Goal: Contribute content: Add original content to the website for others to see

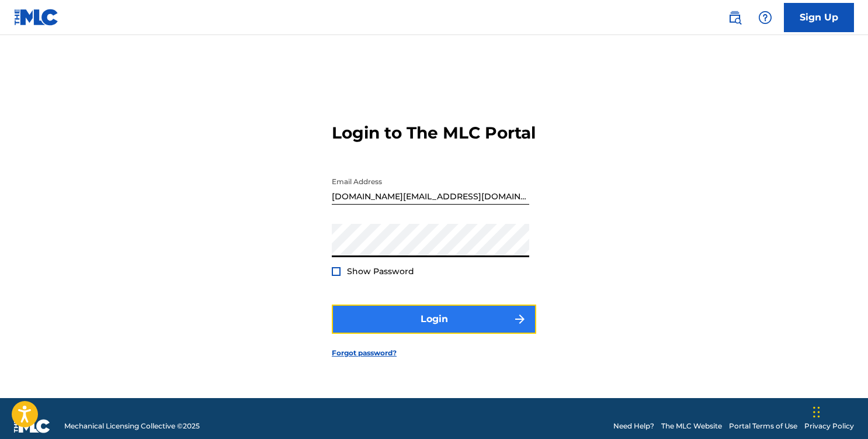
click at [415, 328] on button "Login" at bounding box center [434, 318] width 204 height 29
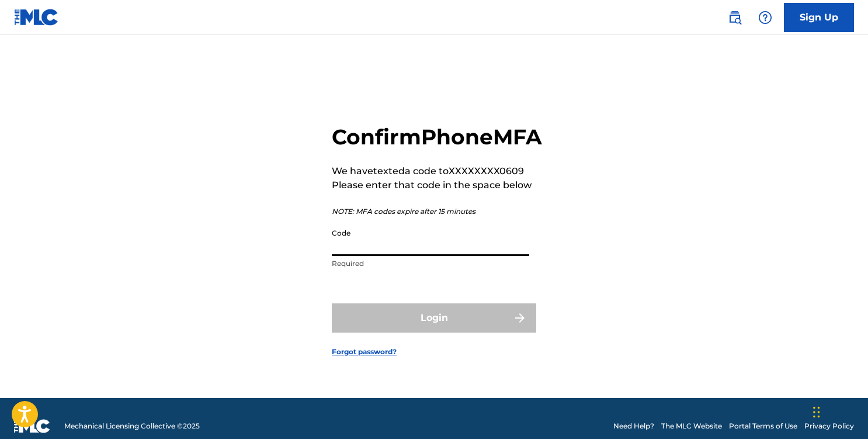
click at [426, 248] on input "Code" at bounding box center [430, 238] width 197 height 33
paste input "602021"
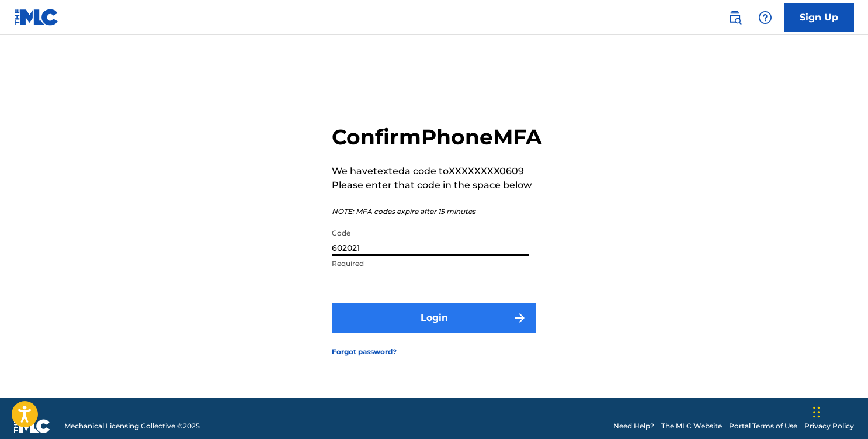
type input "602021"
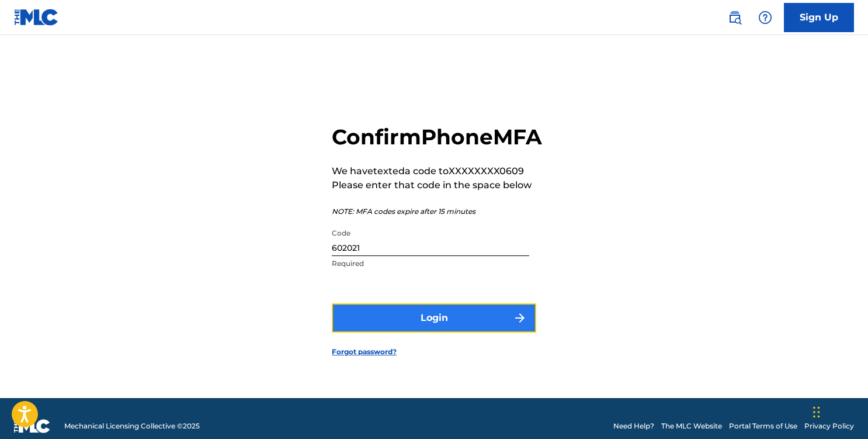
click at [451, 332] on button "Login" at bounding box center [434, 317] width 204 height 29
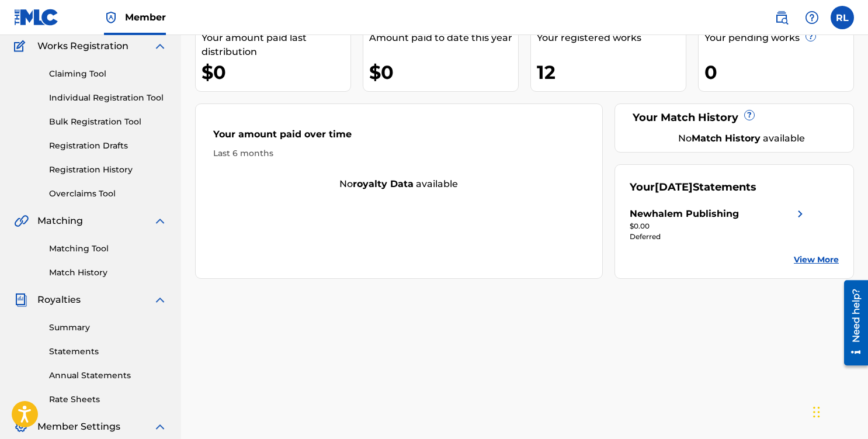
scroll to position [99, 0]
click at [75, 326] on link "Summary" at bounding box center [108, 326] width 118 height 12
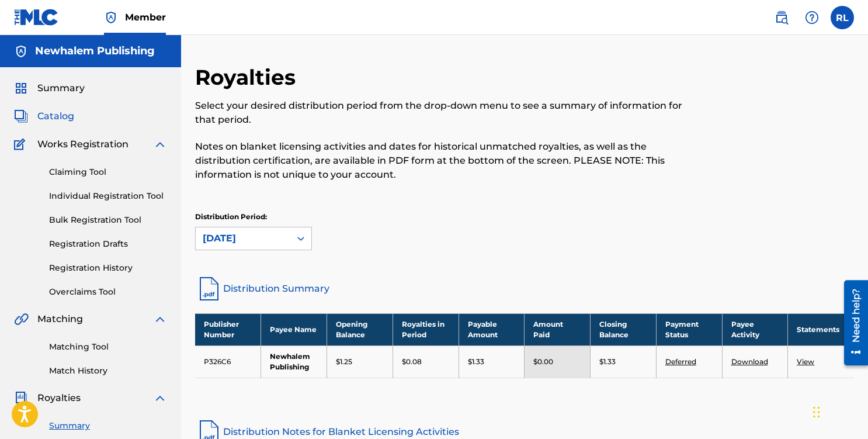
click at [60, 117] on span "Catalog" at bounding box center [55, 116] width 37 height 14
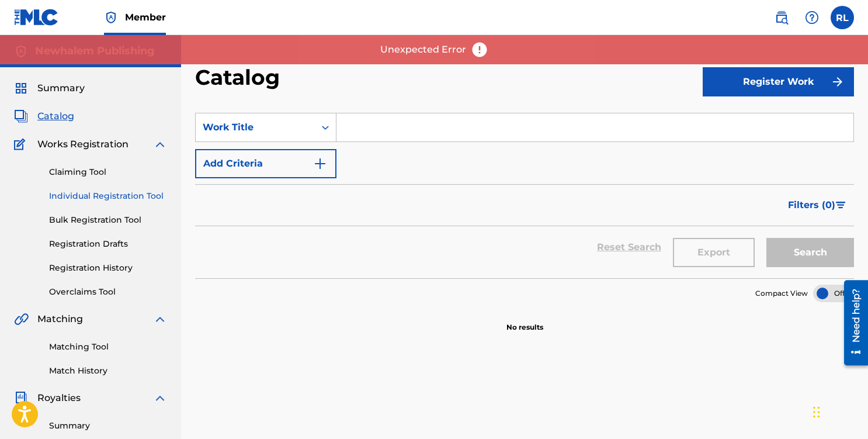
click at [81, 195] on link "Individual Registration Tool" at bounding box center [108, 196] width 118 height 12
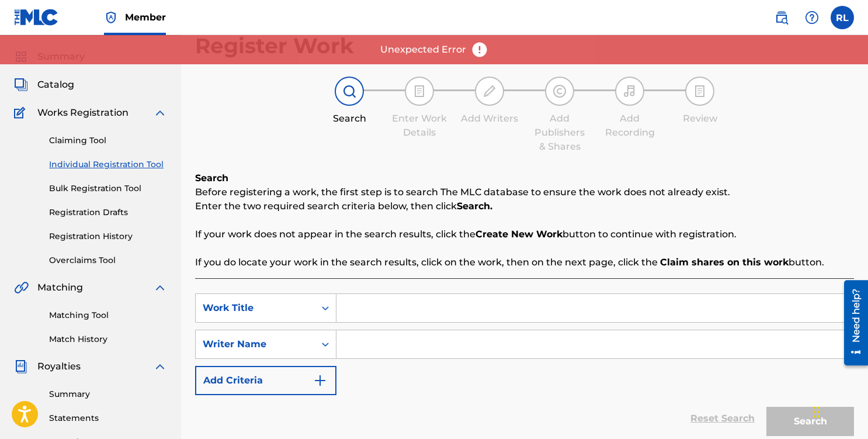
scroll to position [52, 0]
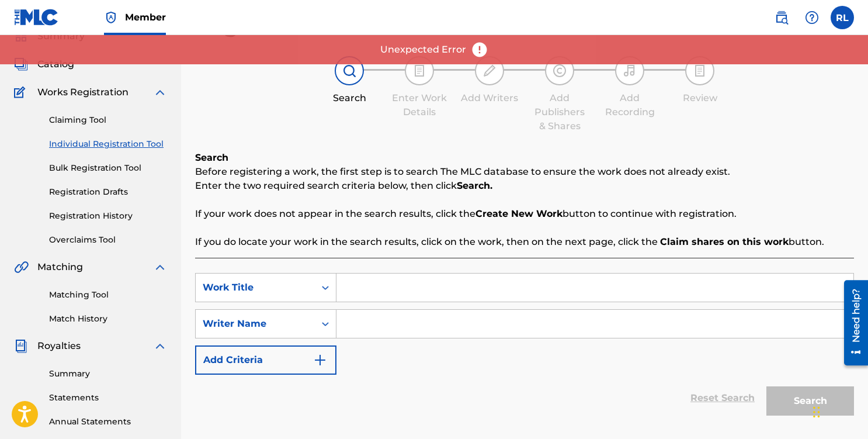
click at [380, 285] on input "Search Form" at bounding box center [594, 287] width 517 height 28
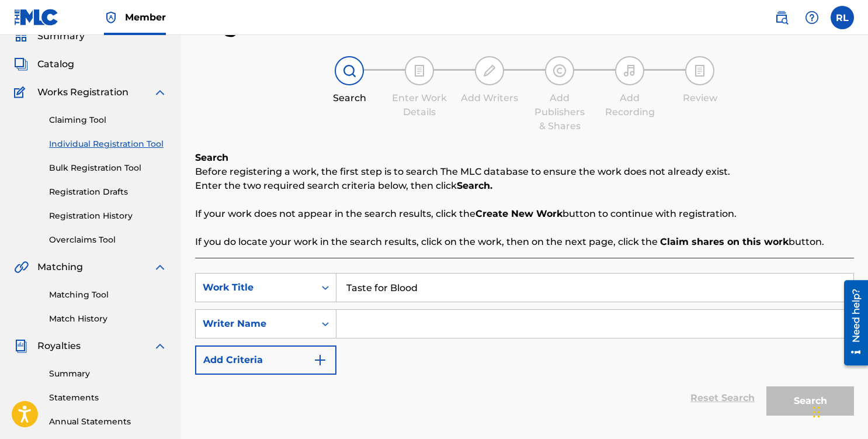
type input "Taste for Blood"
click at [385, 325] on input "Search Form" at bounding box center [594, 323] width 517 height 28
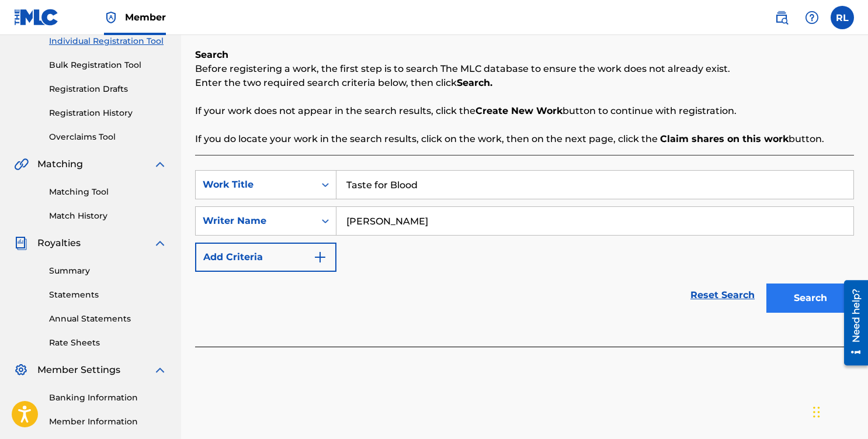
scroll to position [156, 0]
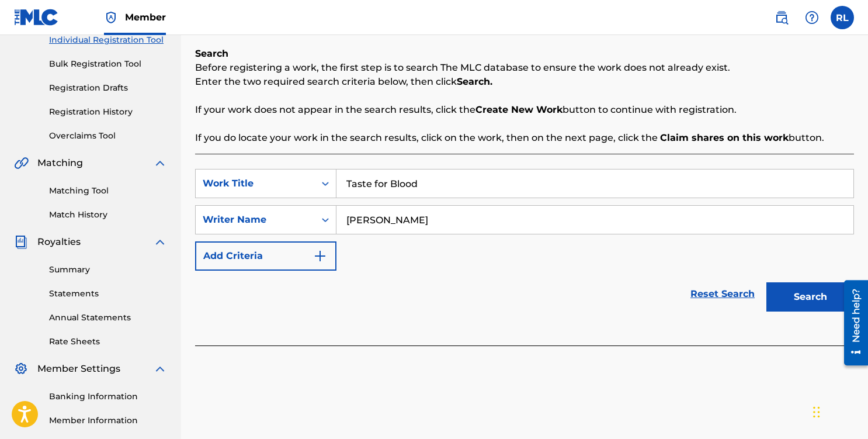
type input "[PERSON_NAME]"
click at [802, 303] on button "Search" at bounding box center [810, 296] width 88 height 29
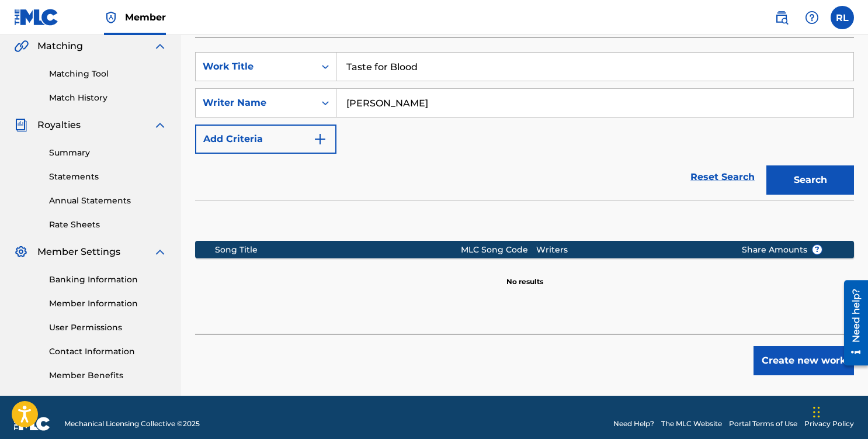
scroll to position [286, 0]
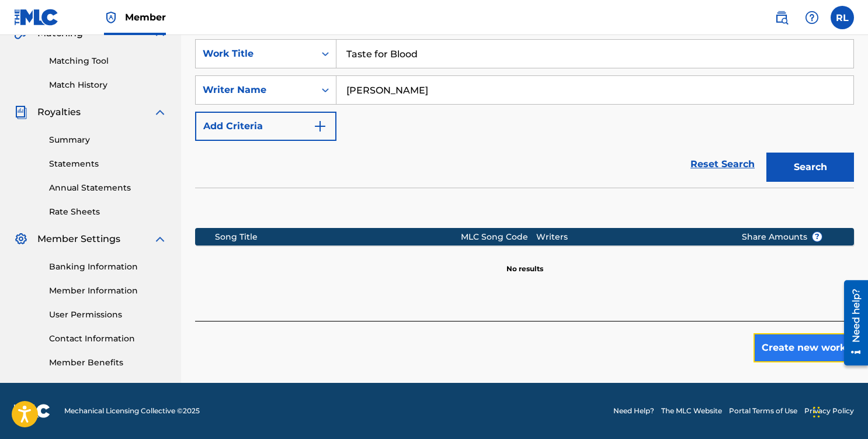
click at [775, 349] on button "Create new work" at bounding box center [803, 347] width 100 height 29
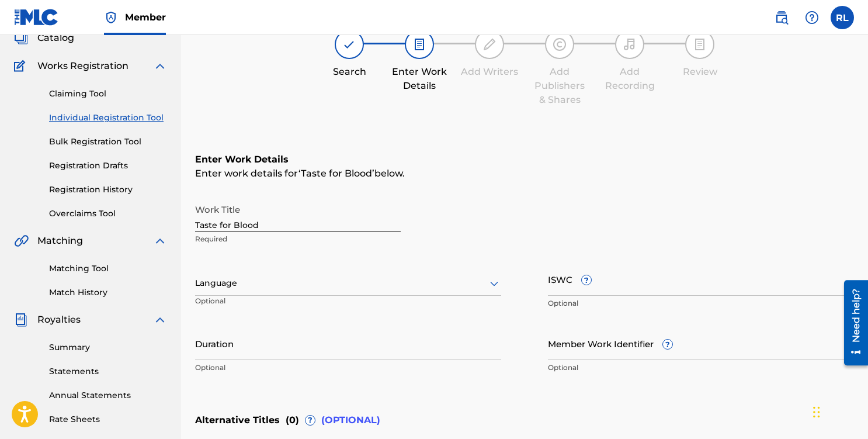
scroll to position [79, 0]
click at [484, 287] on div at bounding box center [348, 281] width 306 height 15
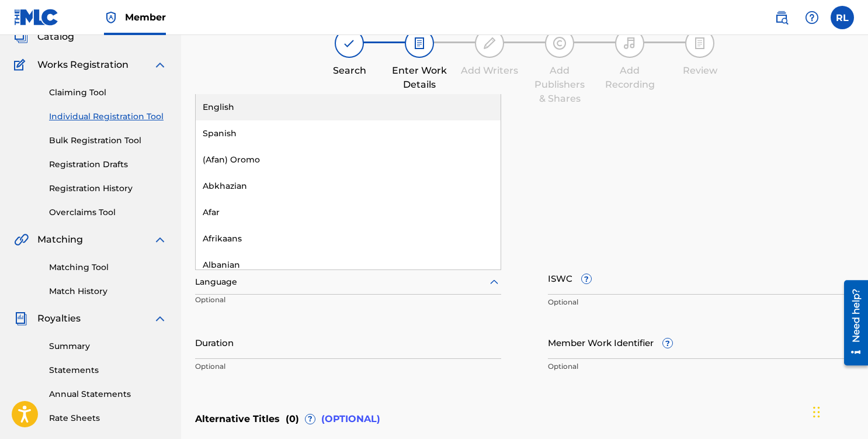
drag, startPoint x: 252, startPoint y: 112, endPoint x: 256, endPoint y: 117, distance: 7.1
click at [252, 112] on div "English" at bounding box center [348, 107] width 305 height 26
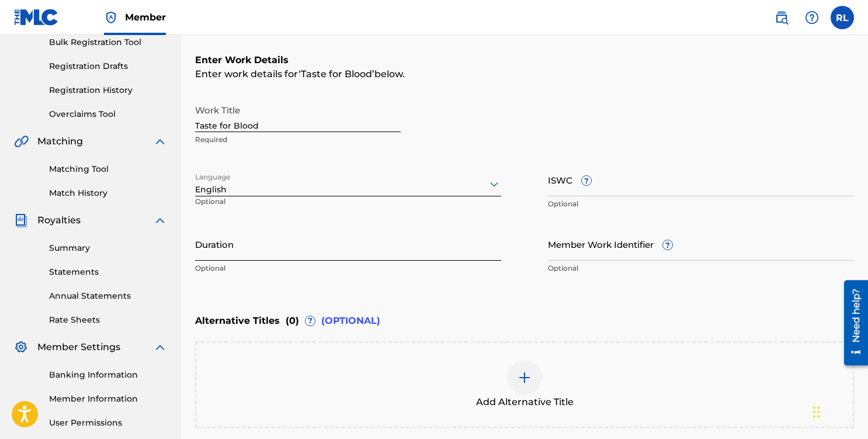
scroll to position [178, 0]
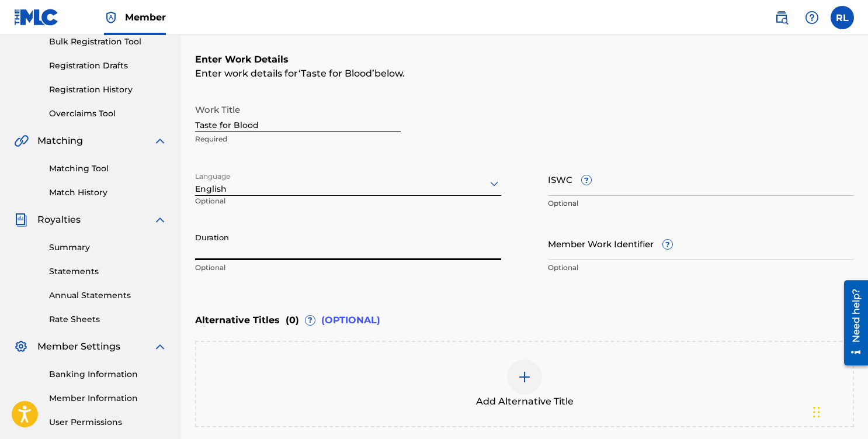
click at [246, 245] on input "Duration" at bounding box center [348, 243] width 306 height 33
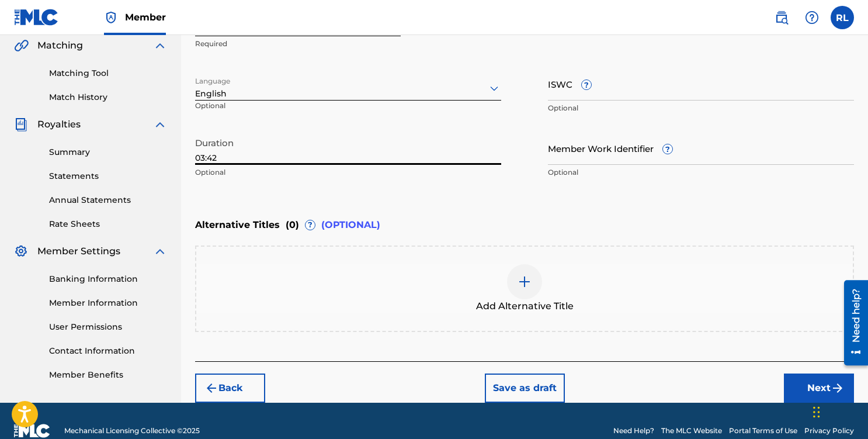
scroll to position [293, 0]
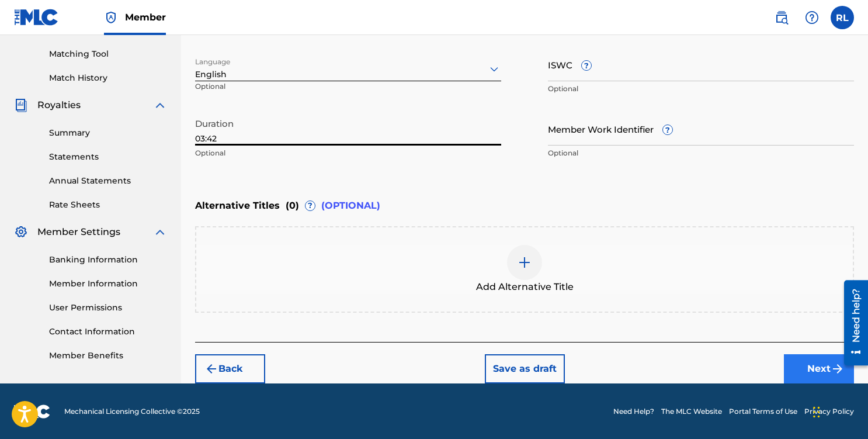
type input "03:42"
click at [818, 369] on button "Next" at bounding box center [819, 368] width 70 height 29
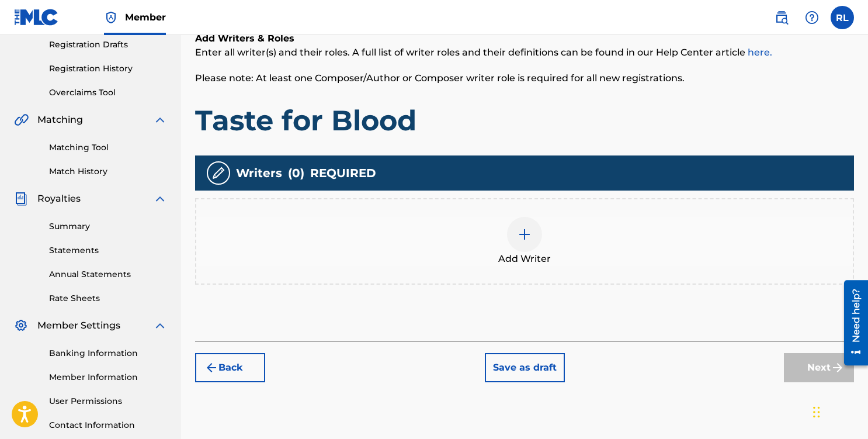
scroll to position [200, 0]
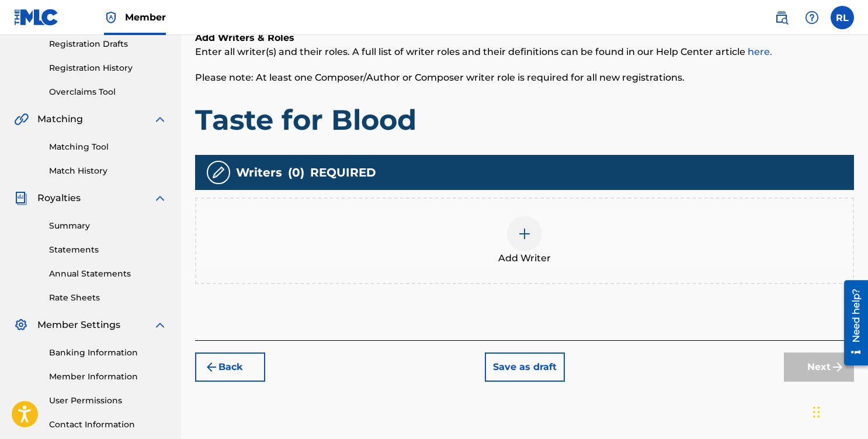
click at [530, 244] on div at bounding box center [524, 233] width 35 height 35
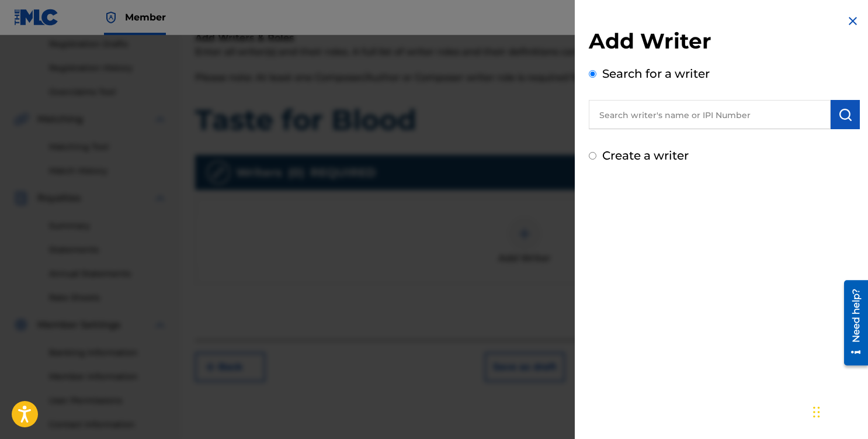
click at [691, 121] on input "text" at bounding box center [710, 114] width 242 height 29
click at [684, 118] on input "text" at bounding box center [710, 114] width 242 height 29
type input "[PERSON_NAME]"
click at [813, 114] on img at bounding box center [816, 114] width 14 height 14
click at [698, 114] on input "text" at bounding box center [710, 114] width 242 height 29
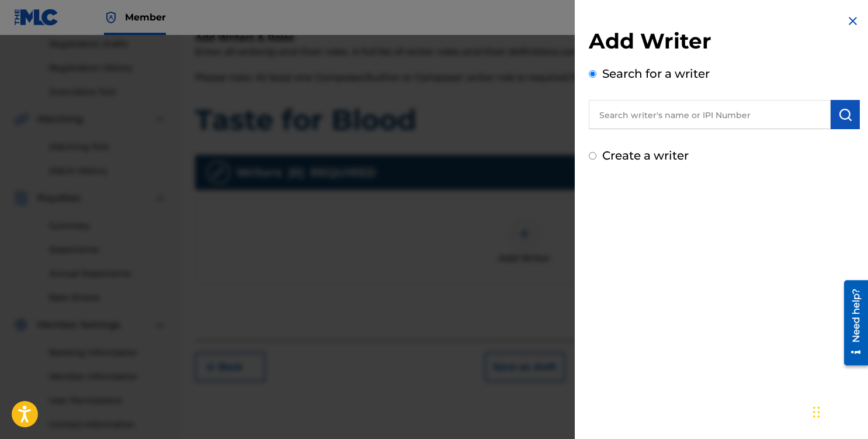
paste input "1234762067"
click at [843, 112] on img "submit" at bounding box center [845, 114] width 14 height 14
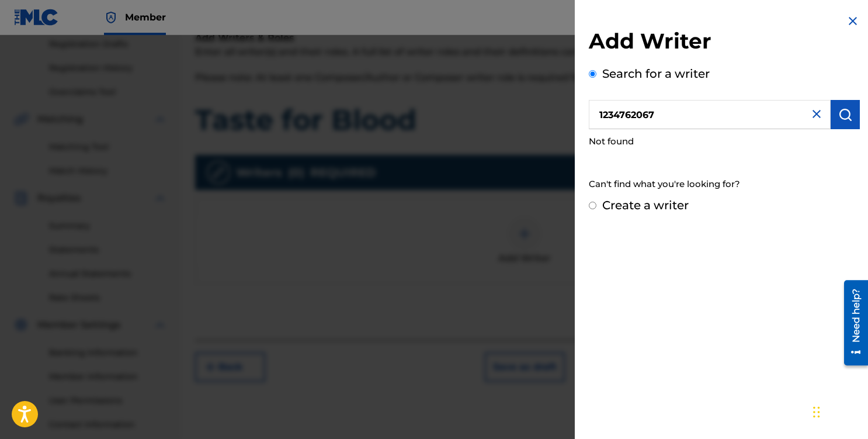
click at [653, 114] on input "1234762067" at bounding box center [710, 114] width 242 height 29
type input "[PERSON_NAME]"
click at [838, 116] on img "submit" at bounding box center [845, 114] width 14 height 14
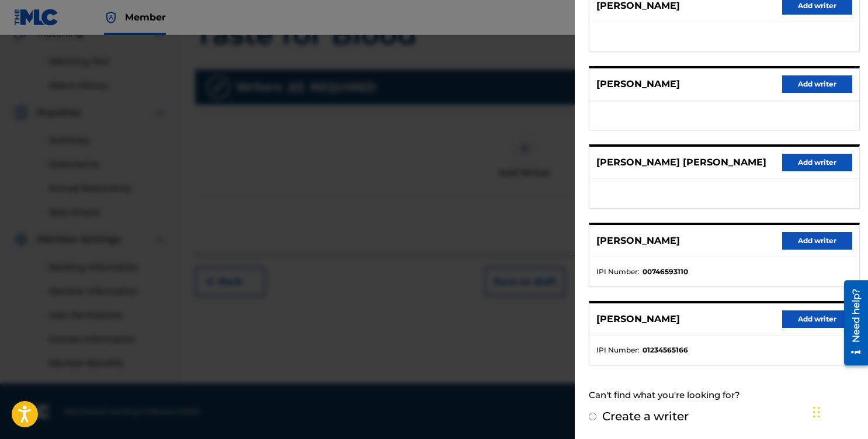
scroll to position [286, 0]
click at [804, 319] on button "Add writer" at bounding box center [817, 319] width 70 height 18
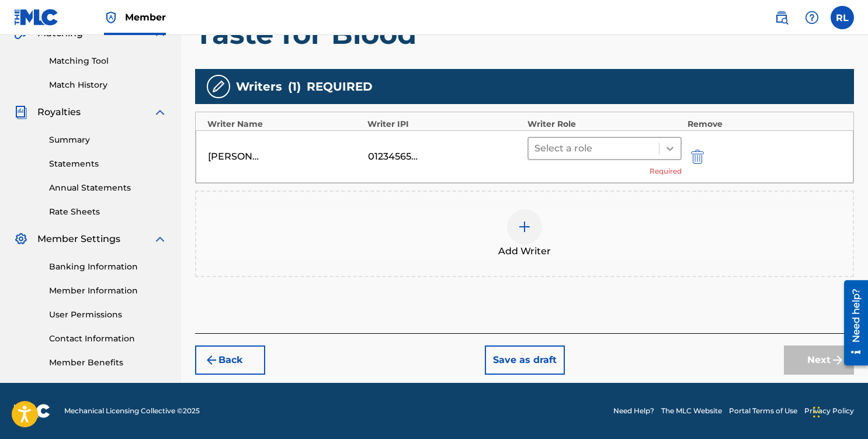
click at [665, 145] on icon at bounding box center [670, 148] width 12 height 12
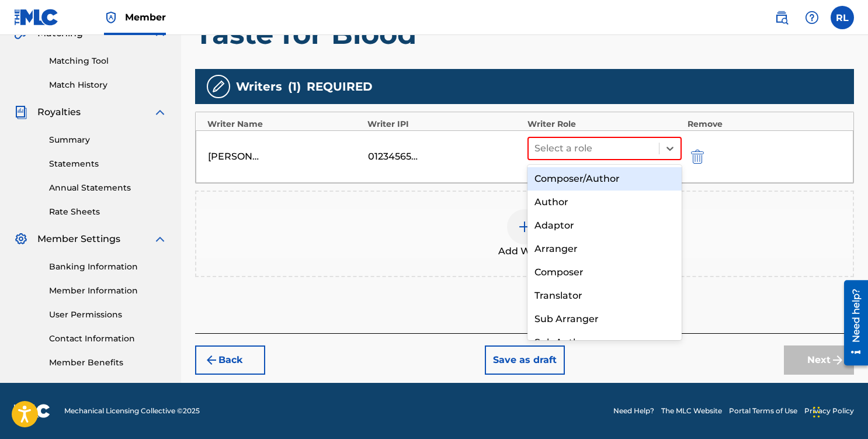
click at [599, 176] on div "Composer/Author" at bounding box center [604, 178] width 154 height 23
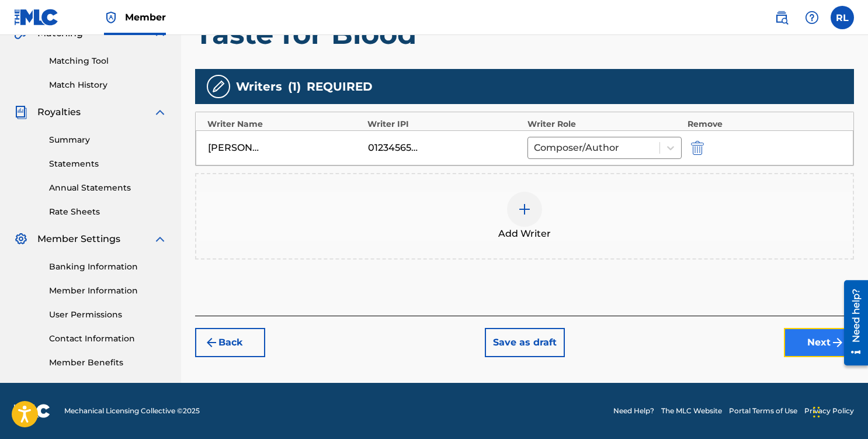
click at [825, 342] on button "Next" at bounding box center [819, 342] width 70 height 29
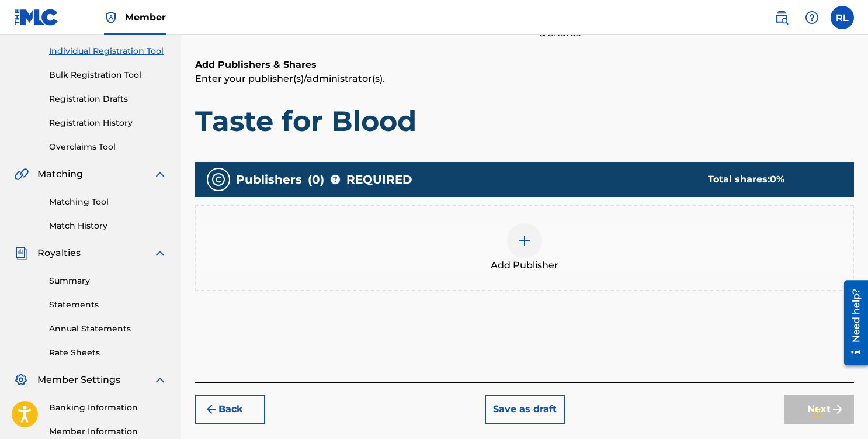
scroll to position [155, 0]
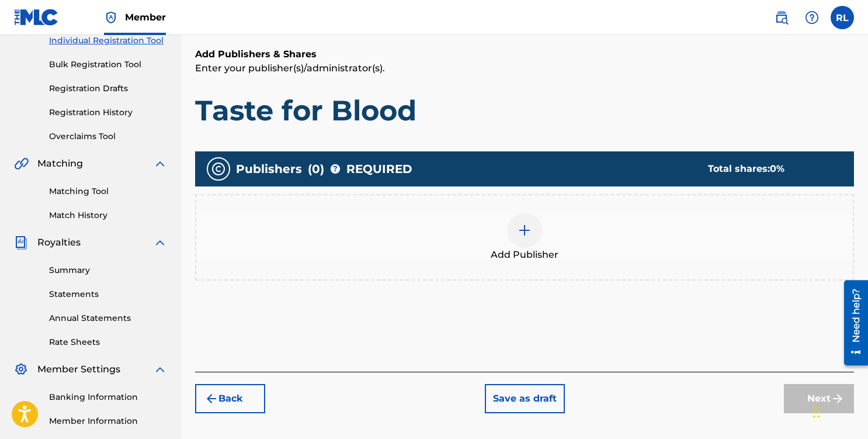
click at [531, 234] on img at bounding box center [524, 230] width 14 height 14
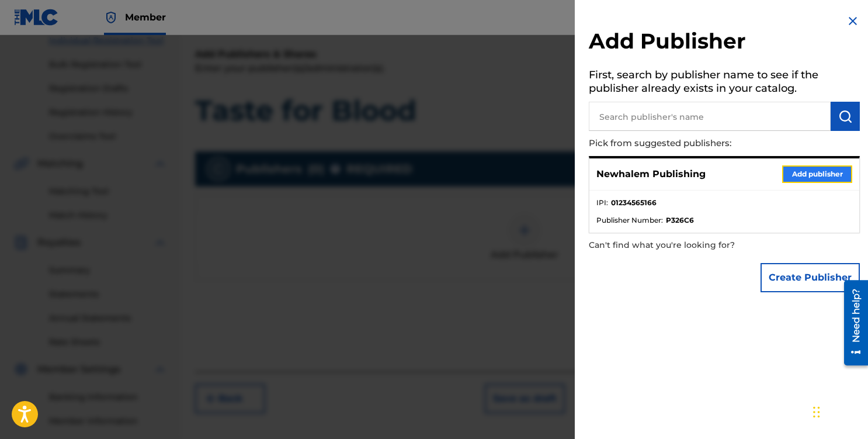
click at [797, 174] on button "Add publisher" at bounding box center [817, 174] width 70 height 18
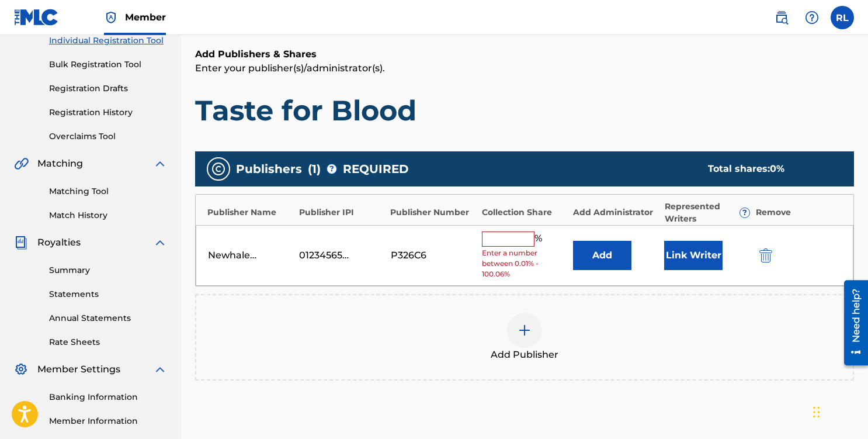
click at [497, 240] on input "text" at bounding box center [508, 238] width 53 height 15
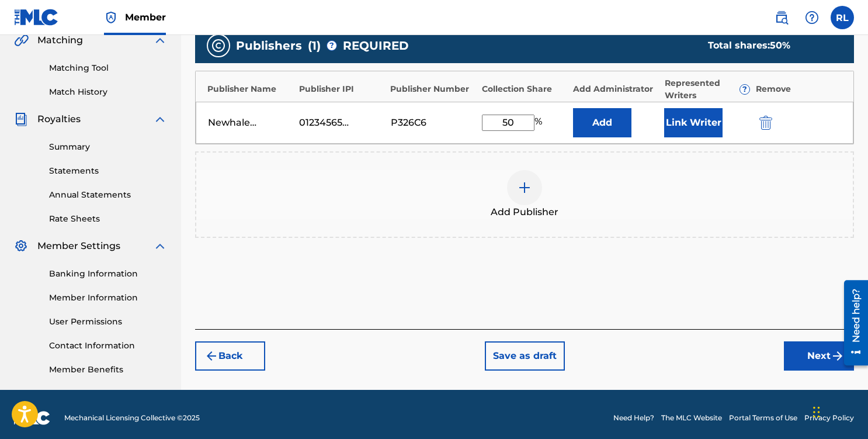
scroll to position [281, 0]
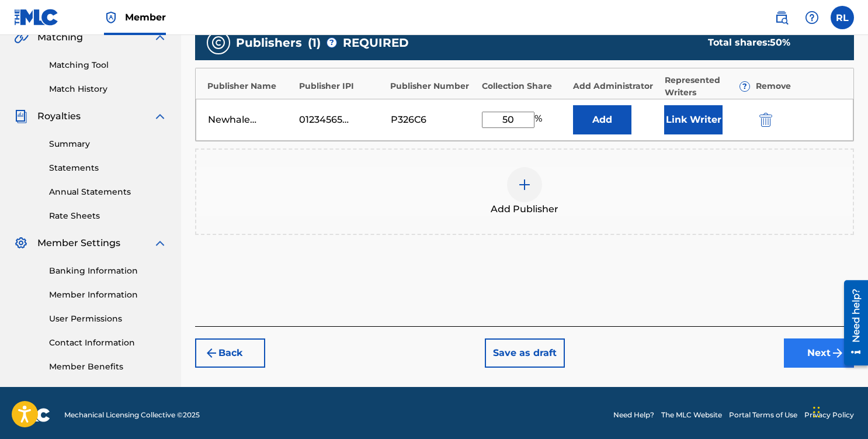
type input "50"
click at [826, 352] on button "Next" at bounding box center [819, 352] width 70 height 29
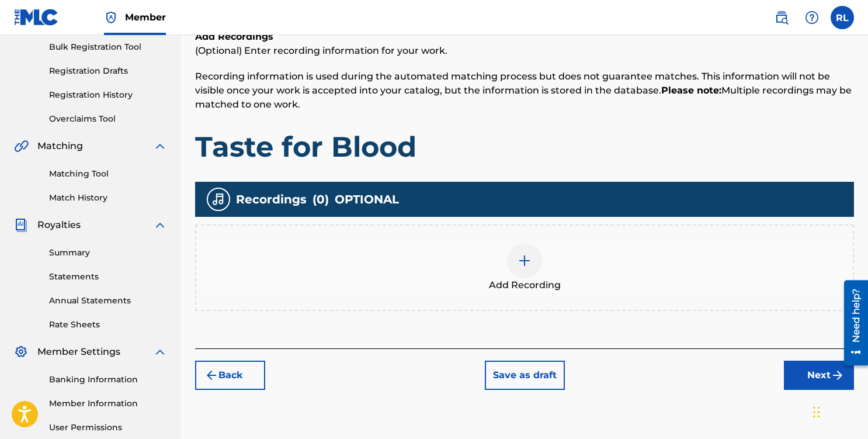
scroll to position [174, 0]
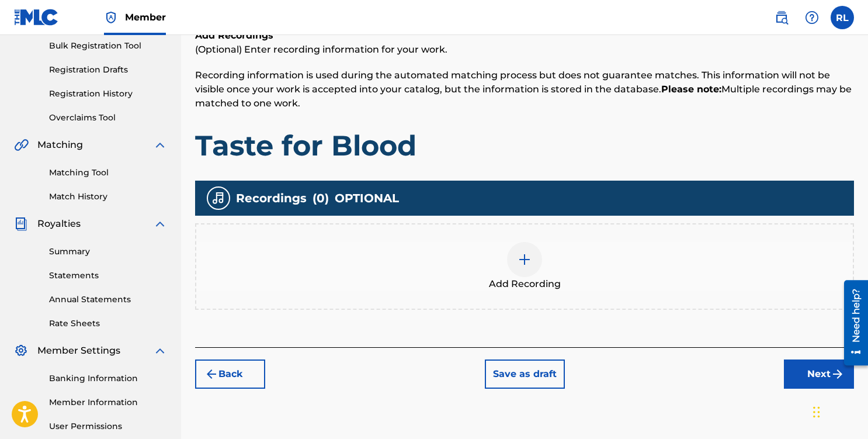
click at [524, 262] on img at bounding box center [524, 259] width 14 height 14
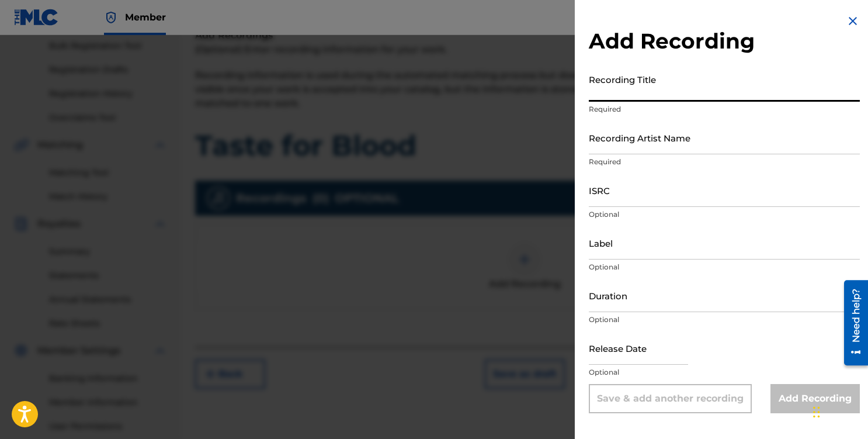
click at [635, 90] on input "Recording Title" at bounding box center [724, 84] width 271 height 33
type input "Taste for Blood"
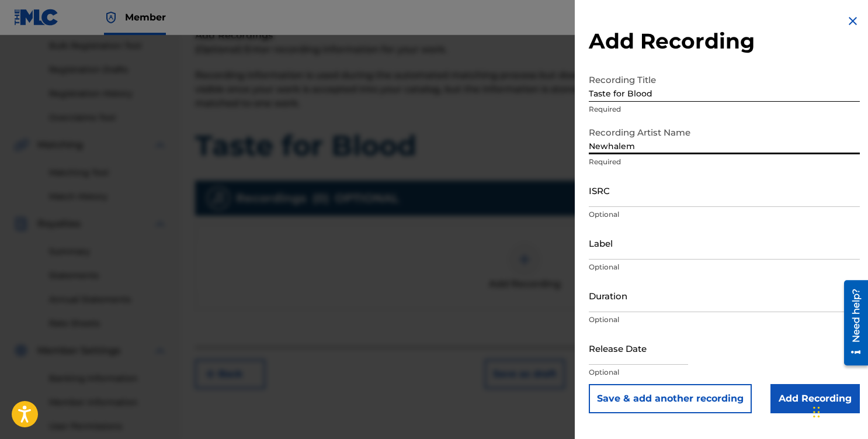
type input "Newhalem"
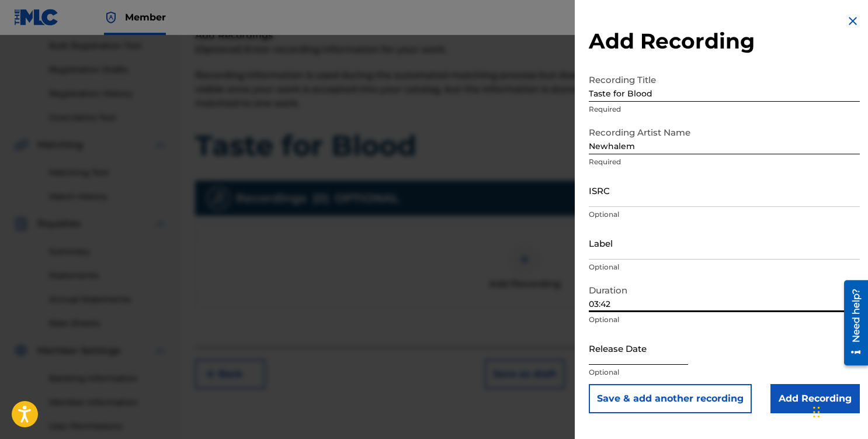
type input "03:42"
select select "8"
select select "2025"
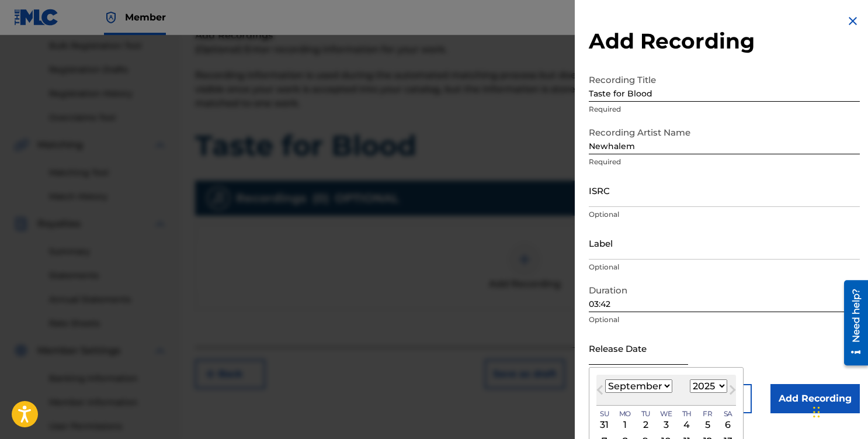
click at [641, 350] on input "text" at bounding box center [638, 347] width 99 height 33
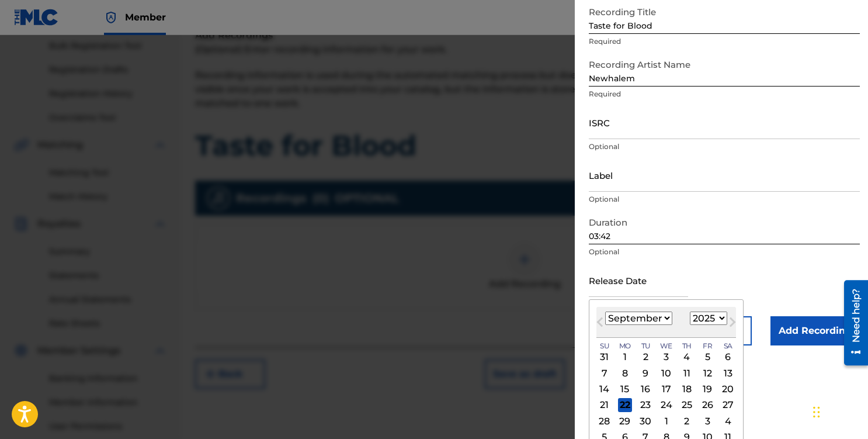
scroll to position [69, 0]
click at [665, 372] on div "10" at bounding box center [666, 371] width 14 height 14
type input "[DATE]"
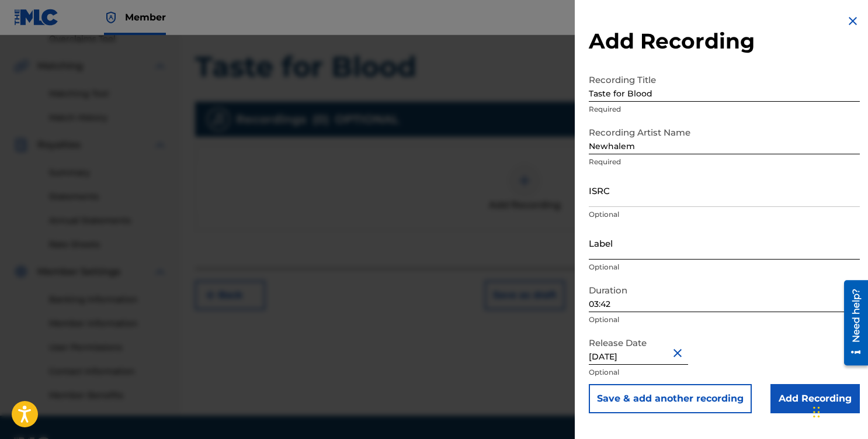
scroll to position [286, 0]
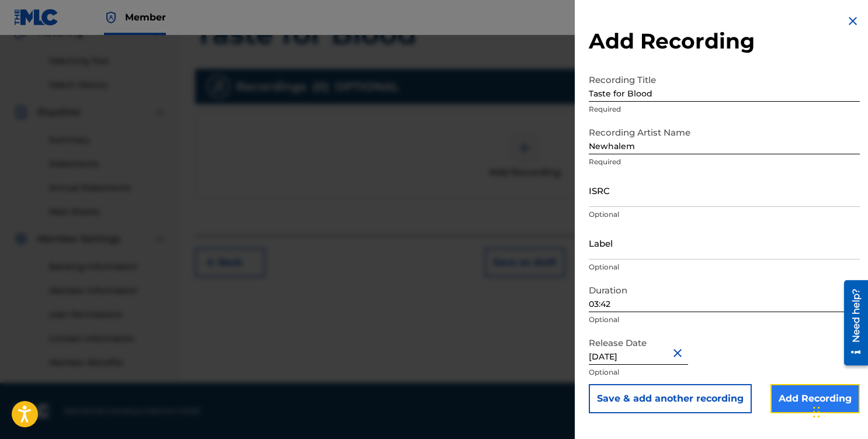
click at [804, 394] on input "Add Recording" at bounding box center [814, 398] width 89 height 29
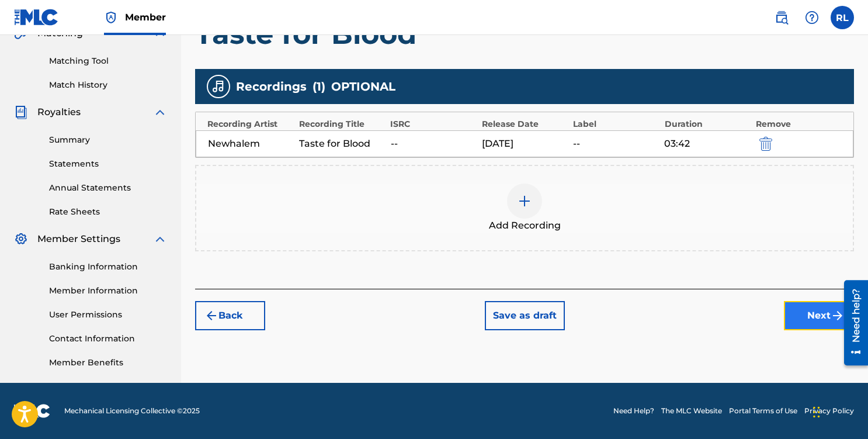
click at [801, 316] on button "Next" at bounding box center [819, 315] width 70 height 29
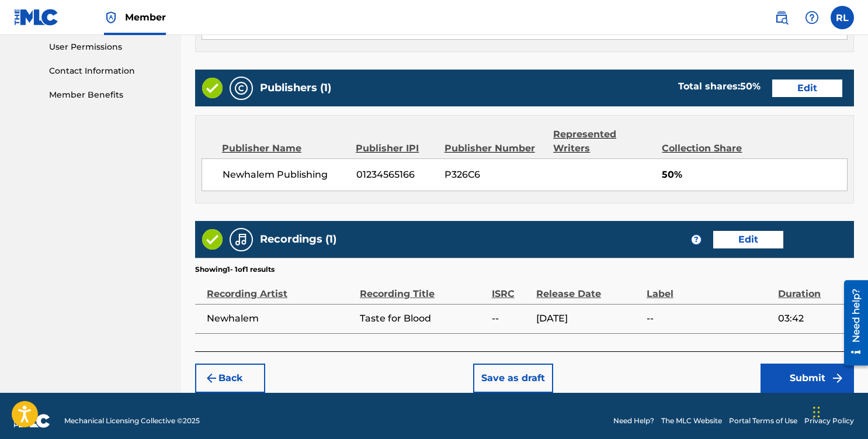
scroll to position [562, 0]
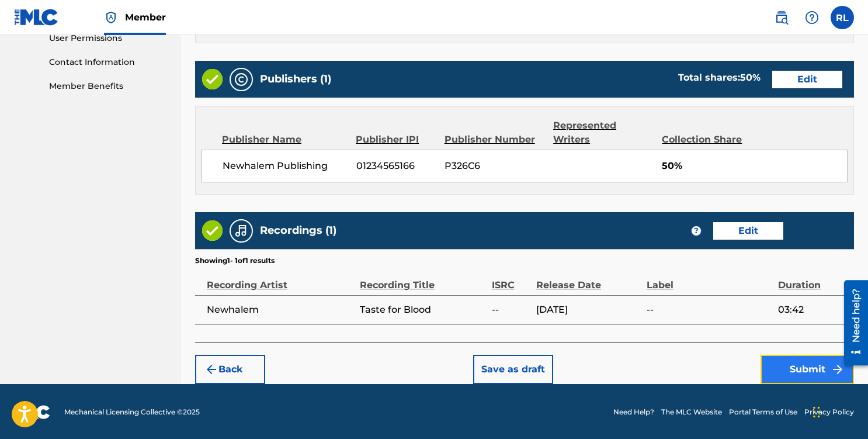
click at [806, 368] on button "Submit" at bounding box center [806, 368] width 93 height 29
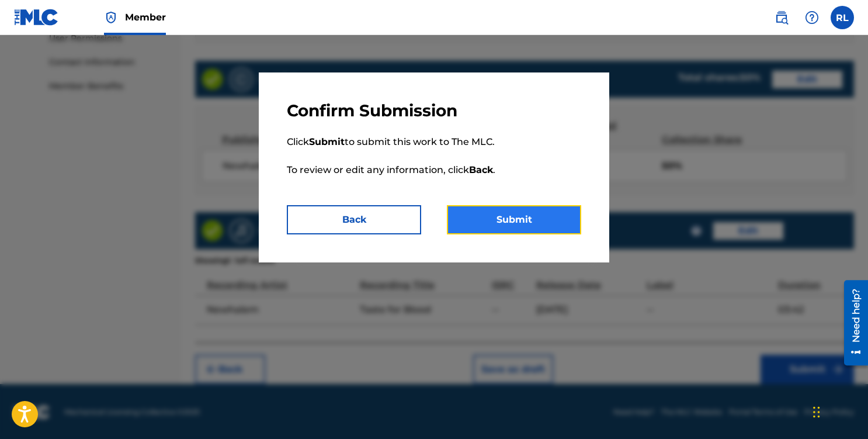
click at [516, 220] on button "Submit" at bounding box center [514, 219] width 134 height 29
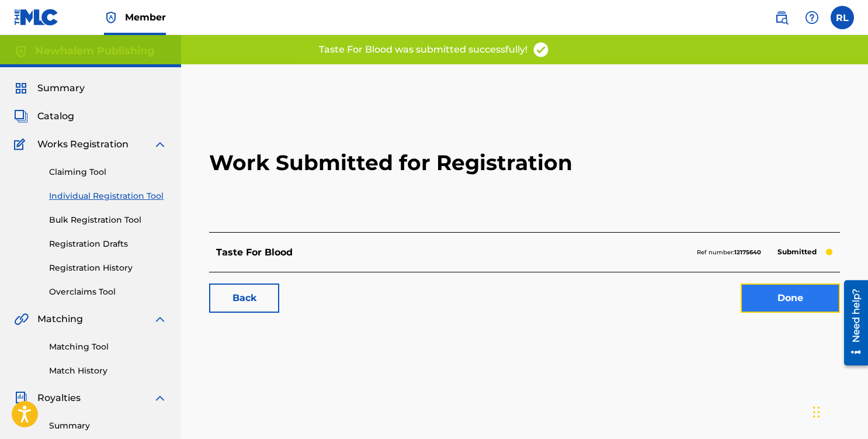
click at [781, 295] on link "Done" at bounding box center [789, 297] width 99 height 29
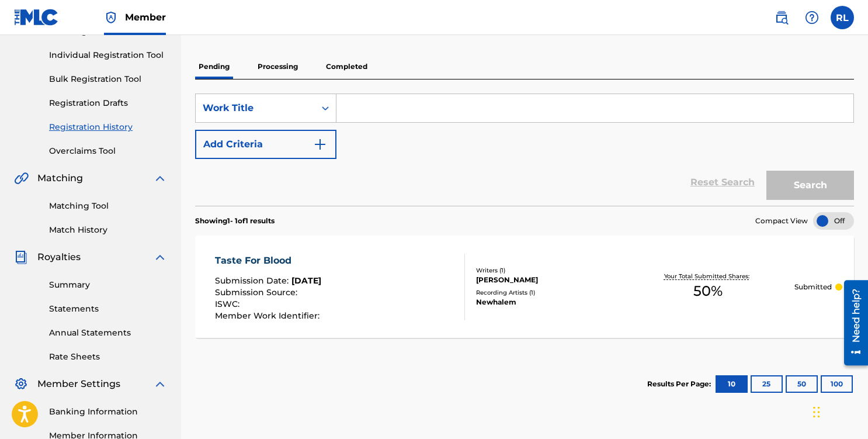
scroll to position [141, 0]
click at [85, 356] on link "Rate Sheets" at bounding box center [108, 356] width 118 height 12
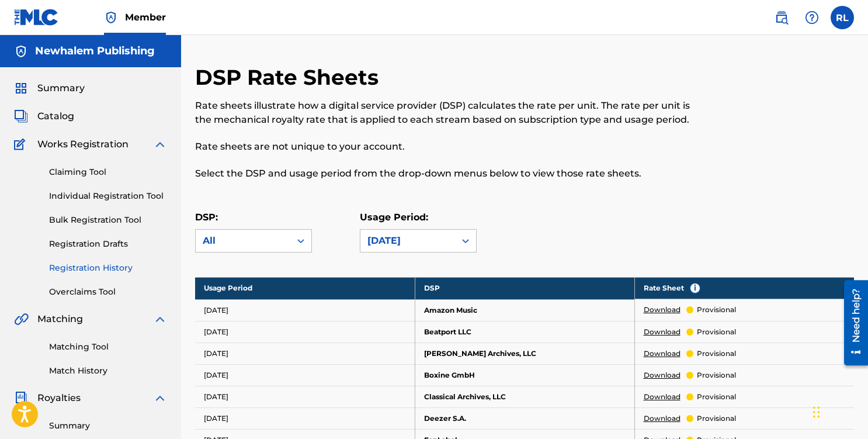
click at [93, 267] on link "Registration History" at bounding box center [108, 268] width 118 height 12
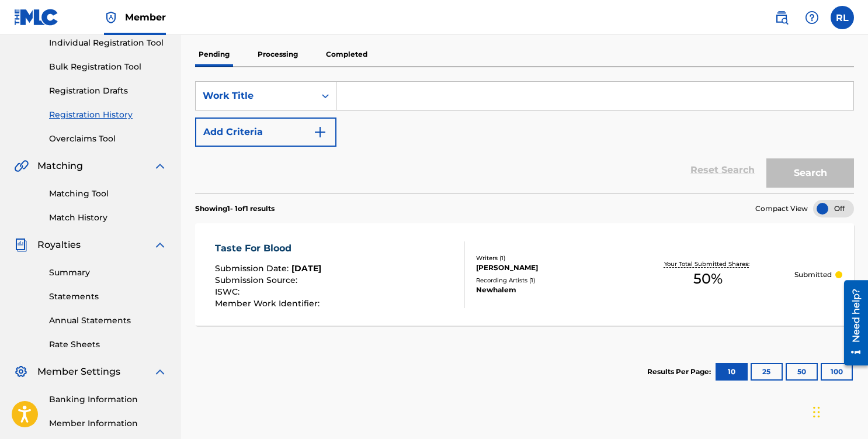
scroll to position [286, 0]
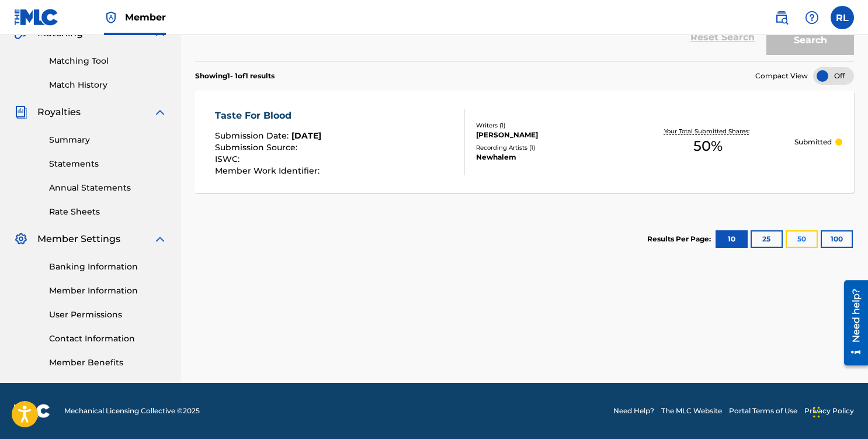
click at [800, 241] on button "50" at bounding box center [801, 239] width 32 height 18
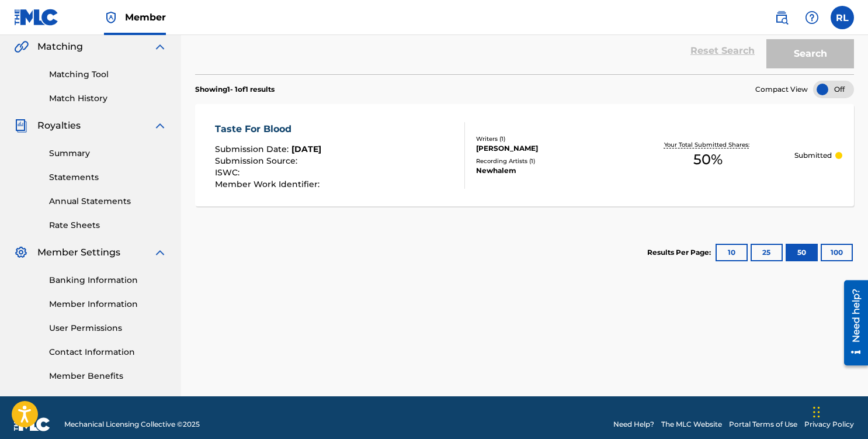
scroll to position [266, 0]
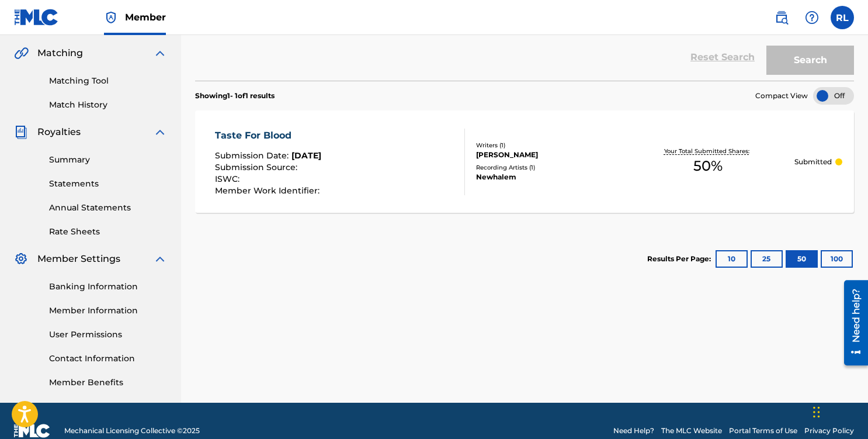
click at [833, 99] on div at bounding box center [833, 96] width 41 height 18
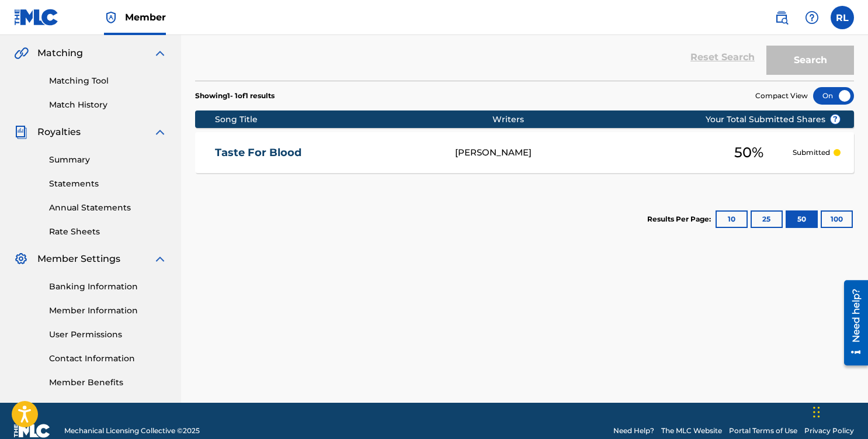
click at [833, 99] on div at bounding box center [833, 96] width 41 height 18
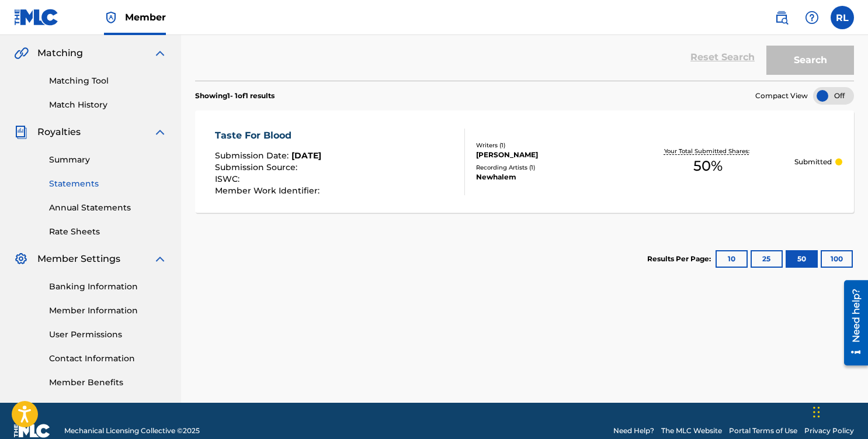
click at [65, 180] on link "Statements" at bounding box center [108, 184] width 118 height 12
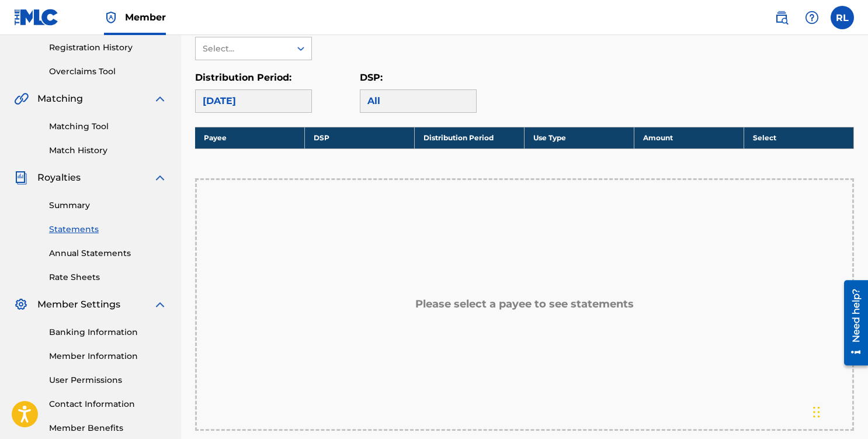
scroll to position [218, 0]
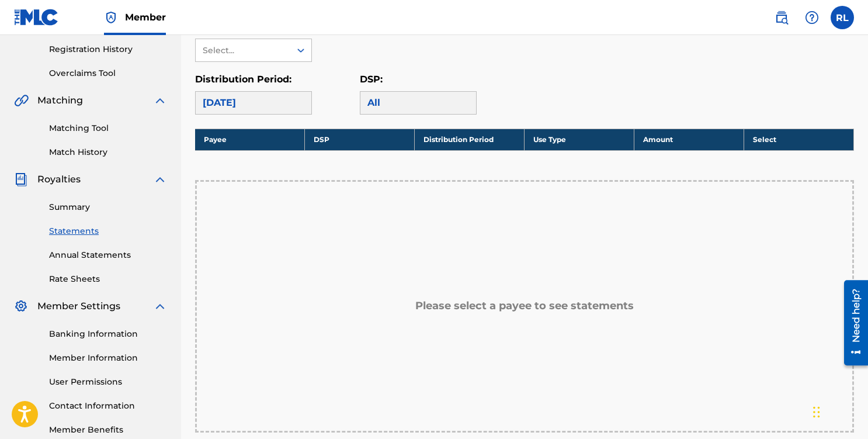
click at [295, 109] on div "[DATE]" at bounding box center [253, 102] width 117 height 23
click at [259, 99] on div "[DATE]" at bounding box center [253, 102] width 117 height 23
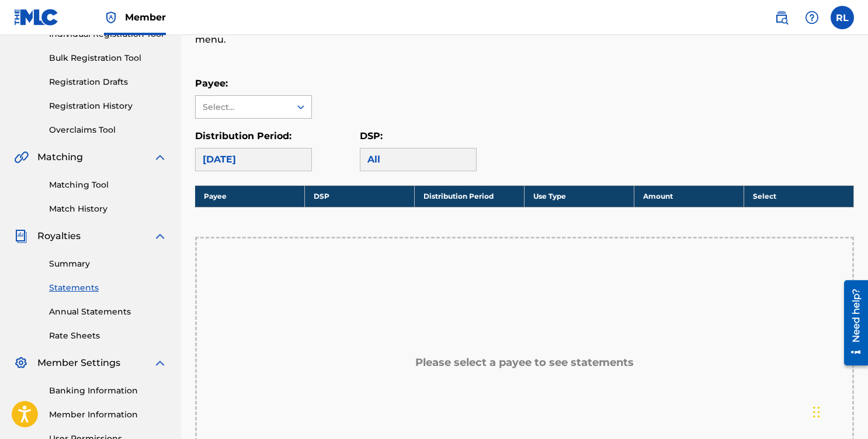
scroll to position [160, 0]
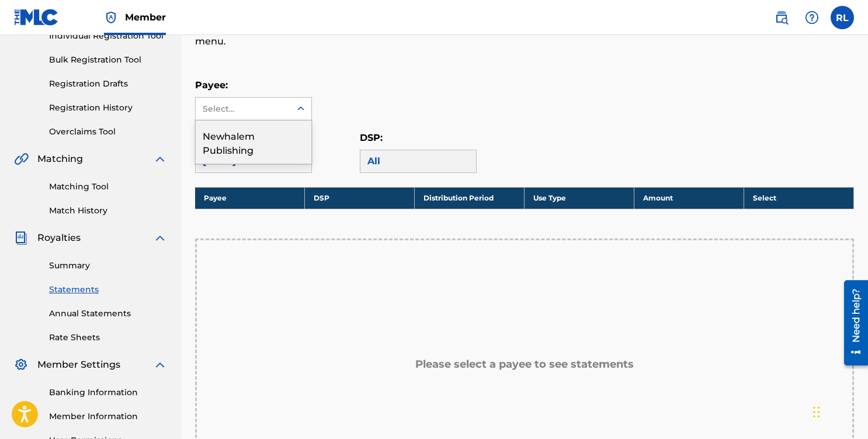
click at [285, 108] on div "Select..." at bounding box center [243, 109] width 95 height 22
click at [229, 139] on div "Newhalem Publishing" at bounding box center [254, 141] width 116 height 43
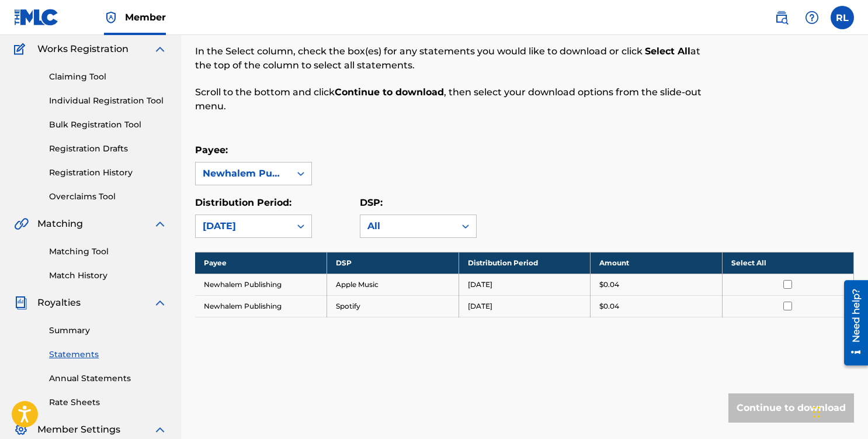
scroll to position [105, 0]
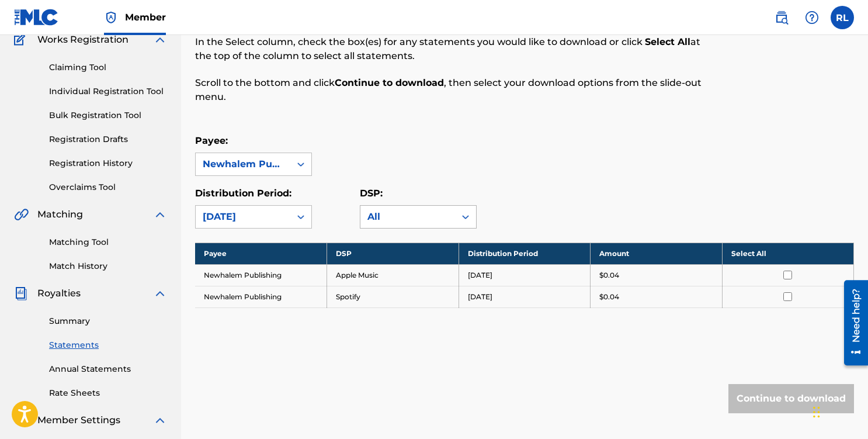
click at [405, 218] on div "All" at bounding box center [407, 217] width 81 height 14
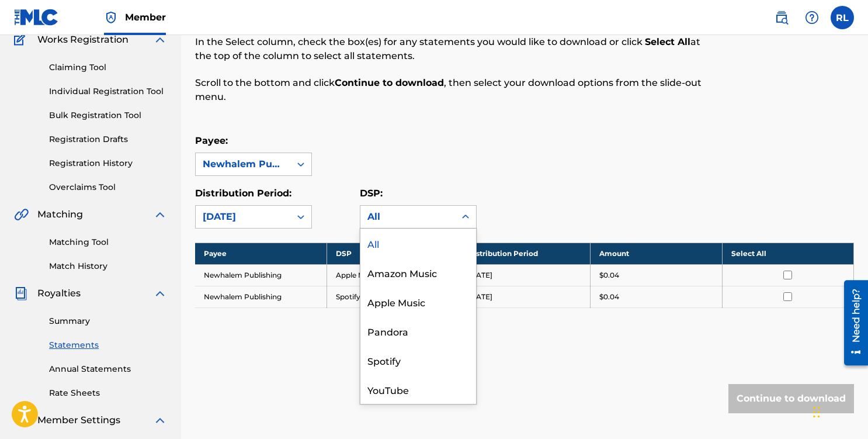
drag, startPoint x: 429, startPoint y: 213, endPoint x: 392, endPoint y: 213, distance: 36.2
click at [428, 213] on div "All" at bounding box center [407, 217] width 81 height 14
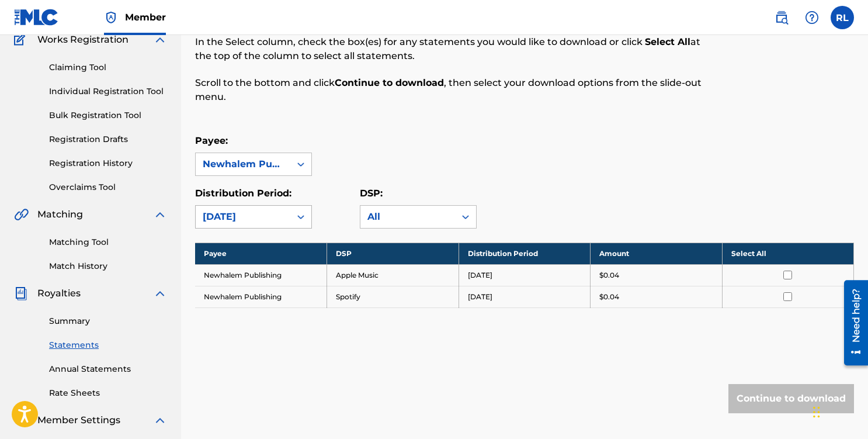
click at [289, 221] on div "[DATE]" at bounding box center [243, 217] width 95 height 22
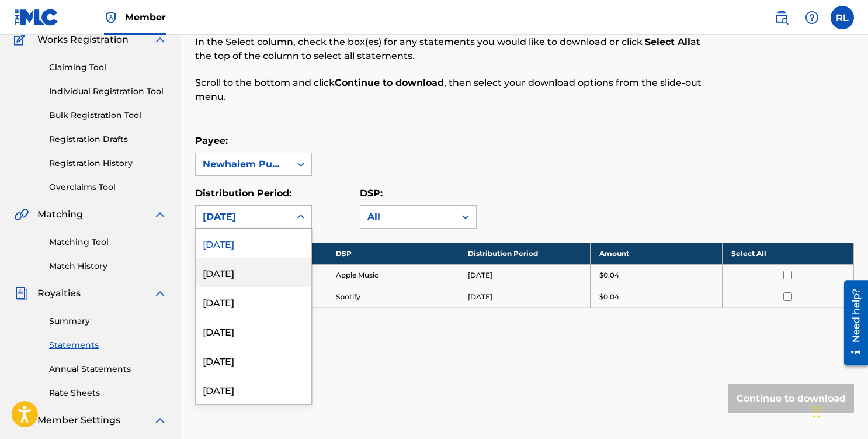
click at [236, 272] on div "[DATE]" at bounding box center [254, 272] width 116 height 29
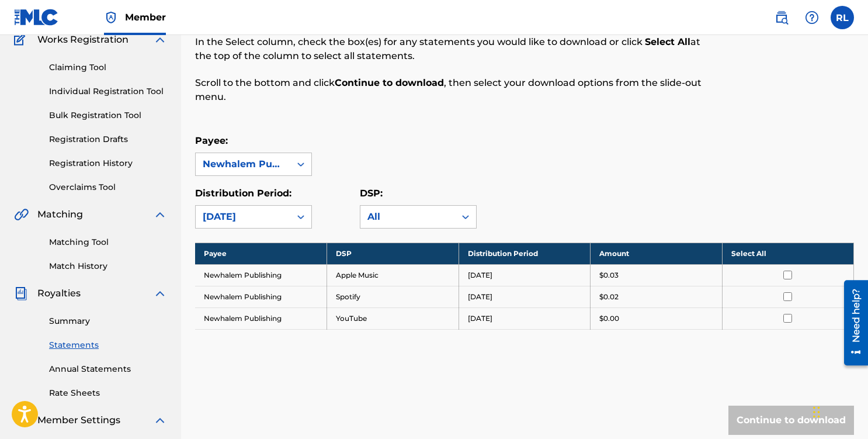
click at [254, 217] on div "[DATE]" at bounding box center [243, 217] width 81 height 14
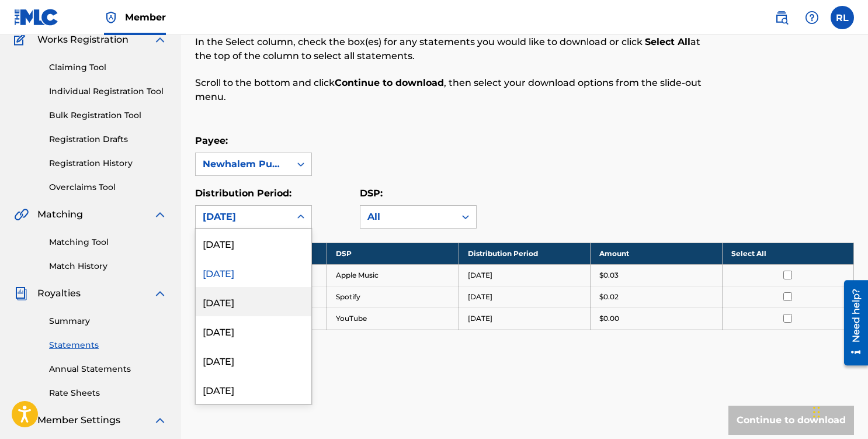
click at [238, 304] on div "[DATE]" at bounding box center [254, 301] width 116 height 29
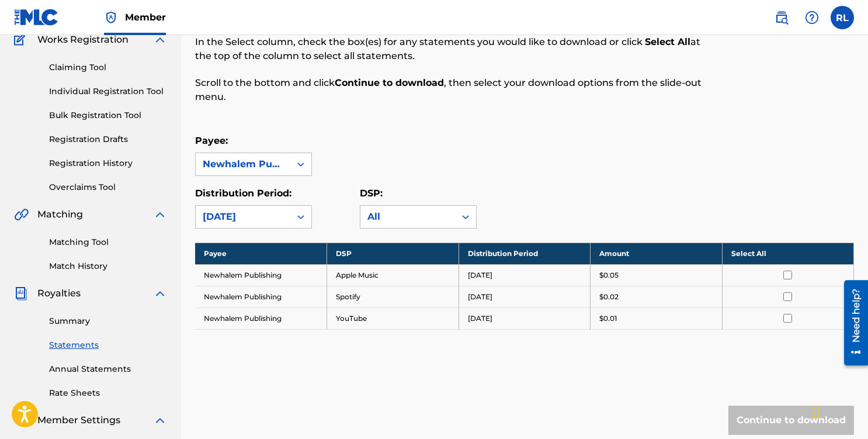
click at [227, 220] on div "[DATE]" at bounding box center [243, 217] width 81 height 14
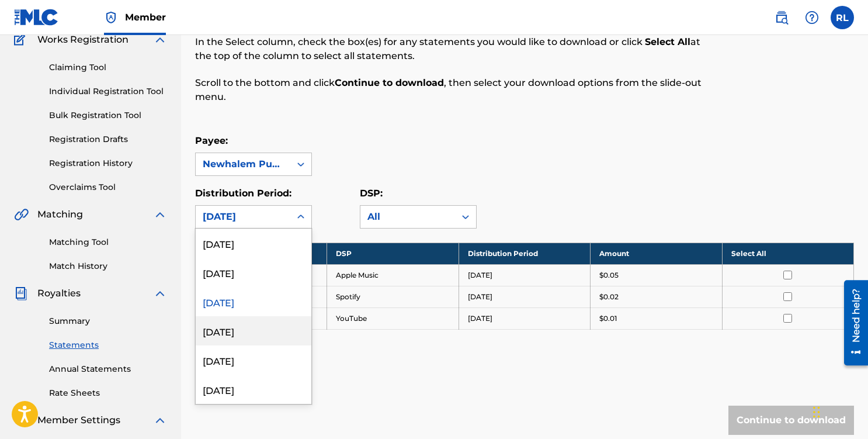
click at [224, 331] on div "[DATE]" at bounding box center [254, 330] width 116 height 29
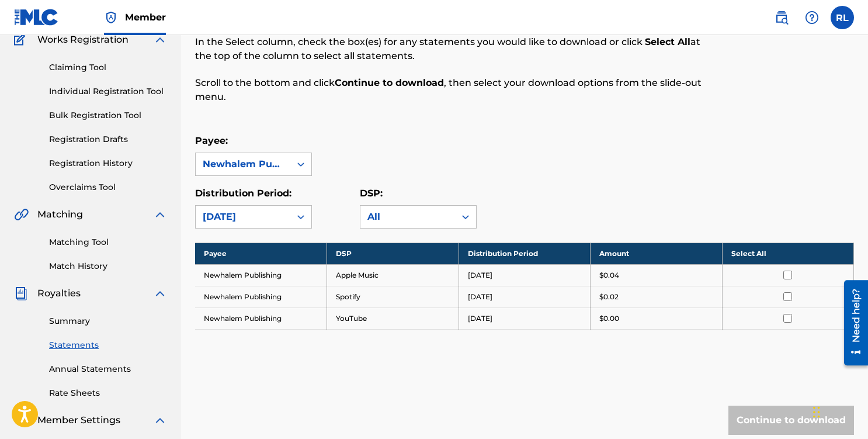
click at [238, 223] on div "[DATE]" at bounding box center [243, 217] width 81 height 14
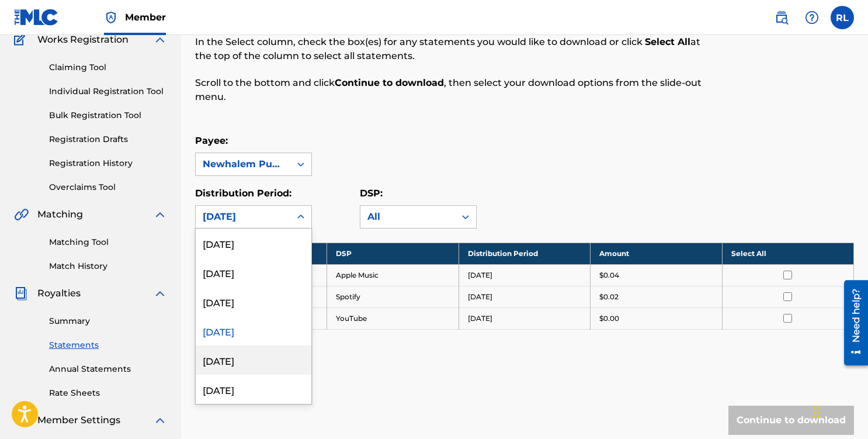
click at [238, 357] on div "[DATE]" at bounding box center [254, 359] width 116 height 29
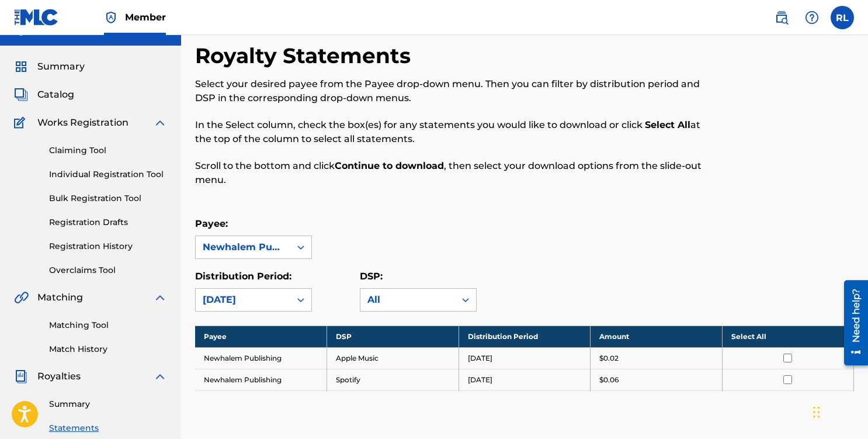
scroll to position [0, 0]
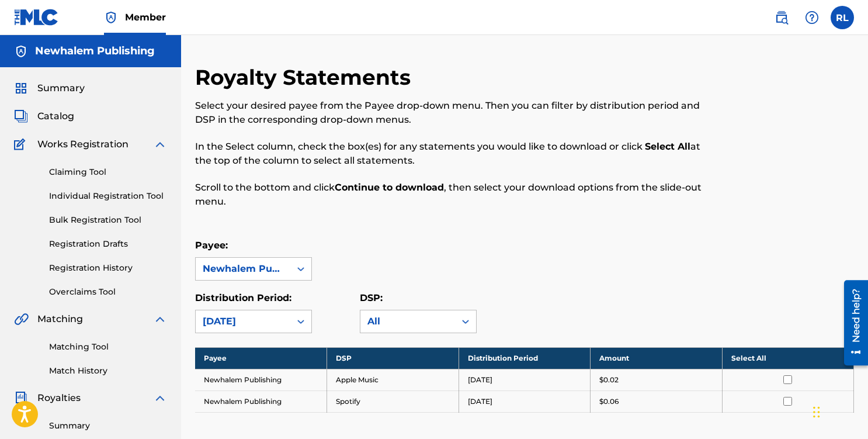
click at [75, 145] on span "Works Registration" at bounding box center [82, 144] width 91 height 14
click at [53, 116] on span "Catalog" at bounding box center [55, 116] width 37 height 14
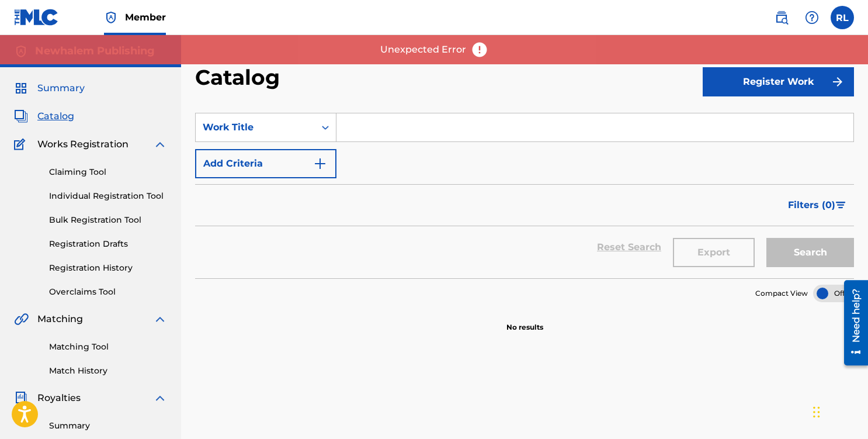
click at [54, 88] on span "Summary" at bounding box center [60, 88] width 47 height 14
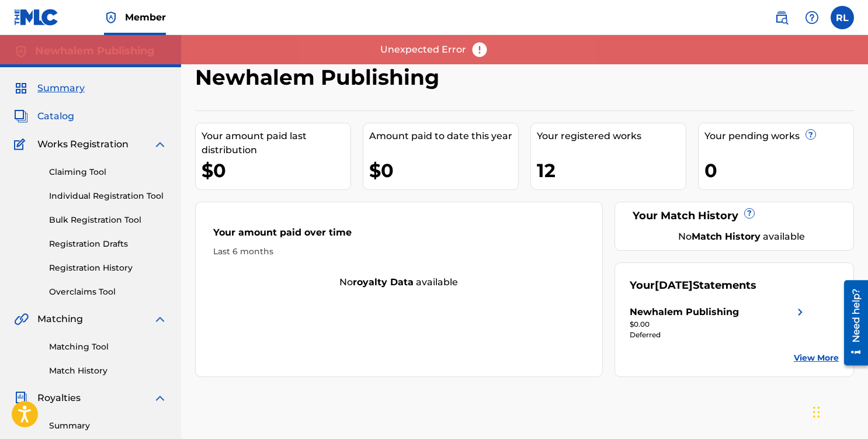
click at [69, 118] on span "Catalog" at bounding box center [55, 116] width 37 height 14
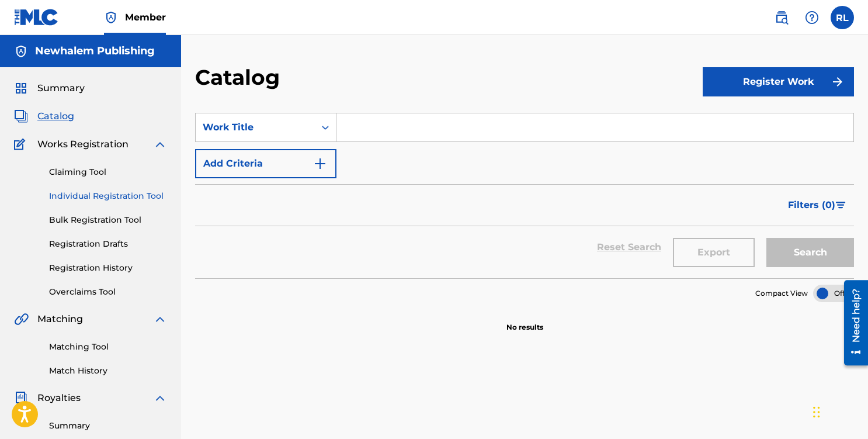
click at [79, 192] on link "Individual Registration Tool" at bounding box center [108, 196] width 118 height 12
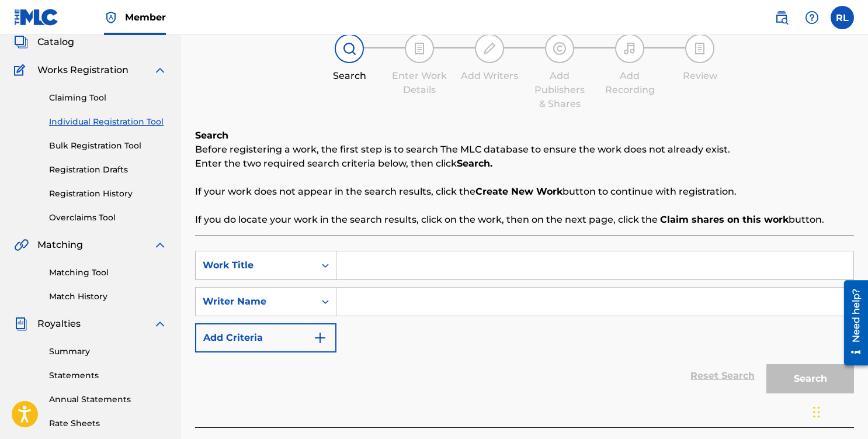
scroll to position [78, 0]
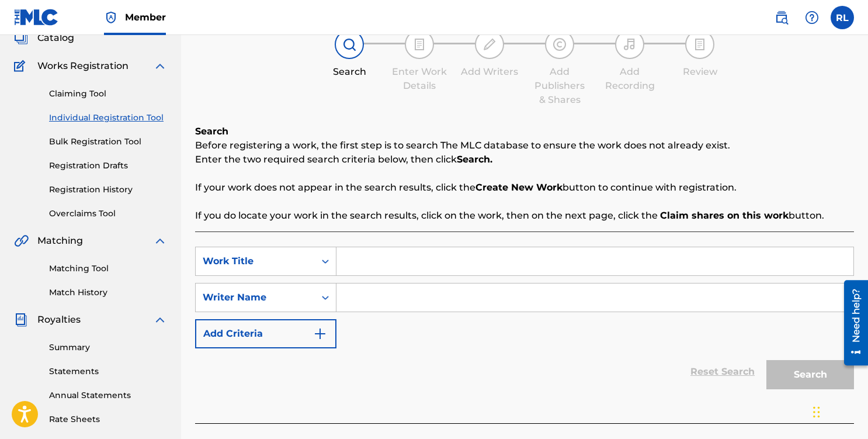
click at [82, 191] on link "Registration History" at bounding box center [108, 189] width 118 height 12
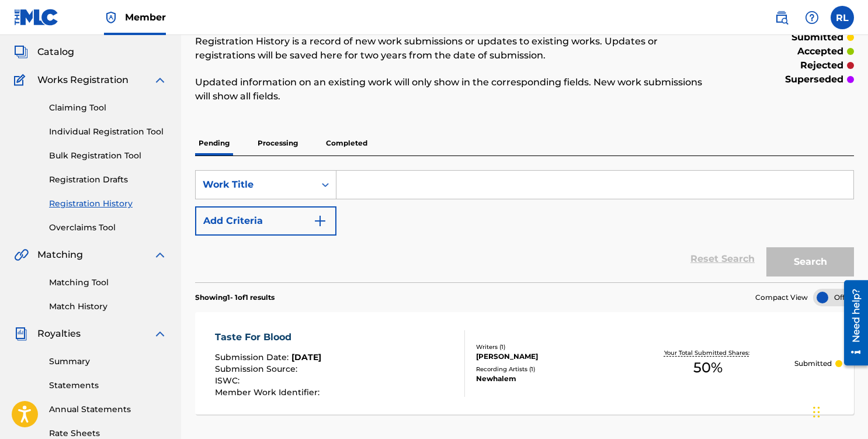
scroll to position [67, 0]
